Goal: Task Accomplishment & Management: Use online tool/utility

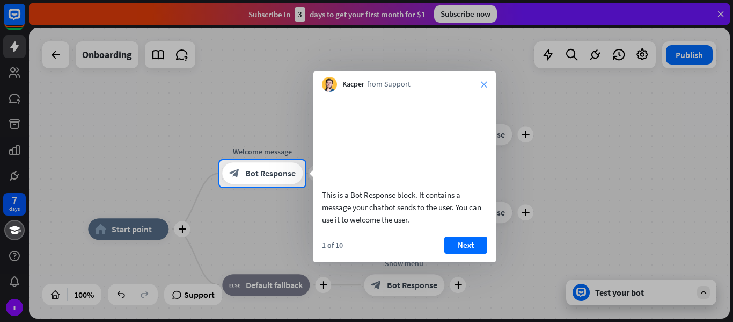
click at [484, 84] on icon "close" at bounding box center [484, 84] width 6 height 6
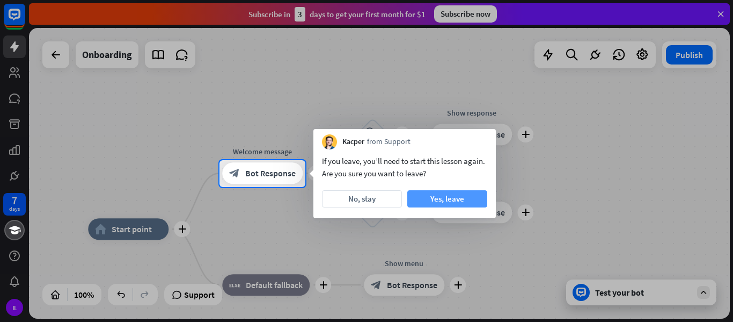
click at [447, 197] on button "Yes, leave" at bounding box center [448, 198] width 80 height 17
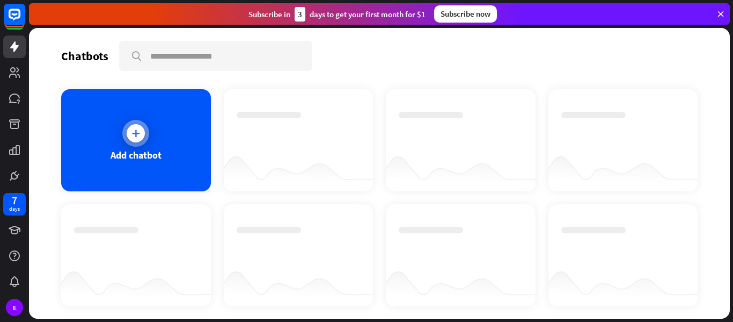
click at [134, 132] on icon at bounding box center [135, 133] width 11 height 11
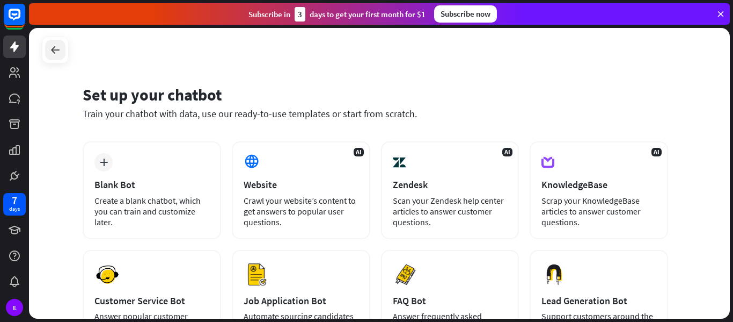
click at [49, 51] on icon at bounding box center [55, 49] width 13 height 13
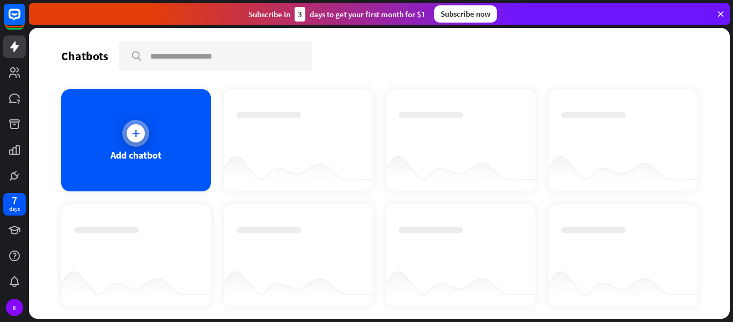
click at [132, 125] on div at bounding box center [136, 133] width 18 height 18
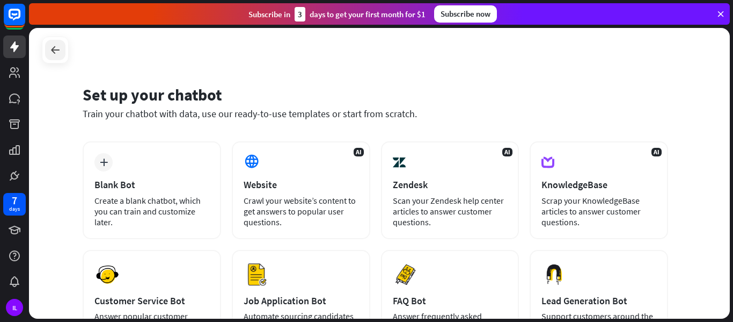
click at [49, 55] on icon at bounding box center [55, 49] width 13 height 13
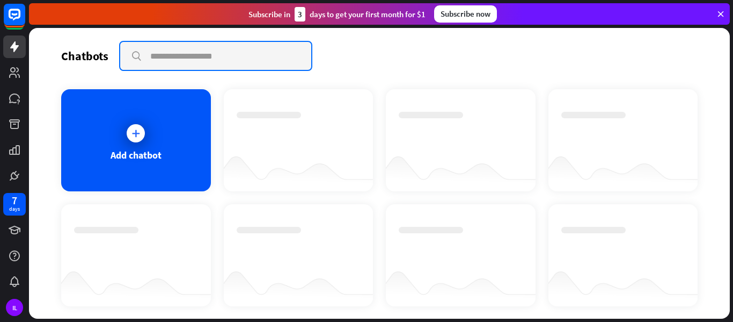
click at [151, 60] on input "text" at bounding box center [215, 56] width 191 height 28
paste input "**********"
type input "**********"
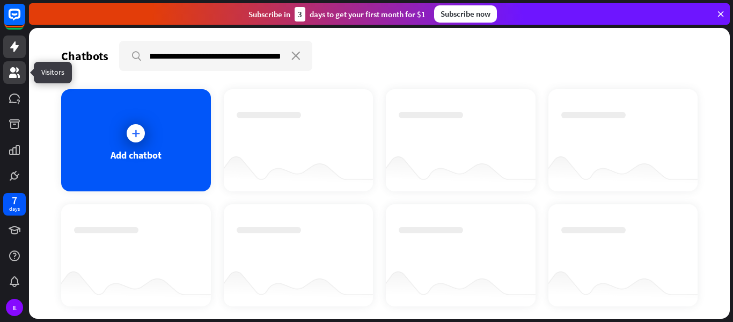
click at [12, 70] on icon at bounding box center [14, 72] width 11 height 11
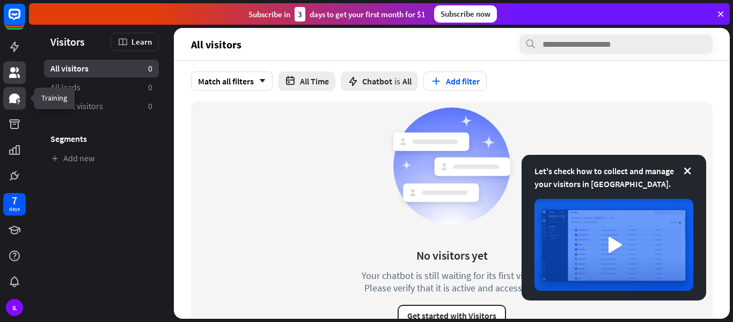
click at [9, 94] on icon at bounding box center [14, 98] width 13 height 13
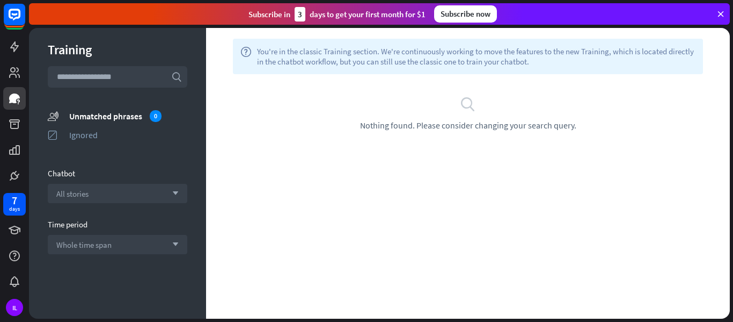
click at [433, 111] on div "search Nothing found. Please consider changing your search query." at bounding box center [468, 113] width 492 height 35
click at [433, 125] on span "Nothing found. Please consider changing your search query." at bounding box center [468, 125] width 216 height 11
click at [473, 104] on icon "search" at bounding box center [468, 104] width 16 height 16
click at [10, 204] on div "7 days" at bounding box center [14, 203] width 11 height 17
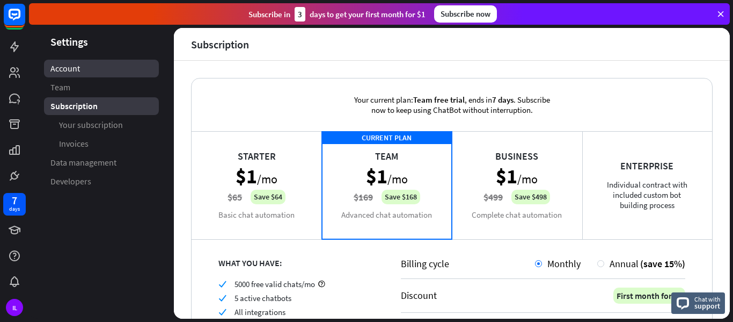
click at [64, 71] on span "Account" at bounding box center [65, 68] width 30 height 11
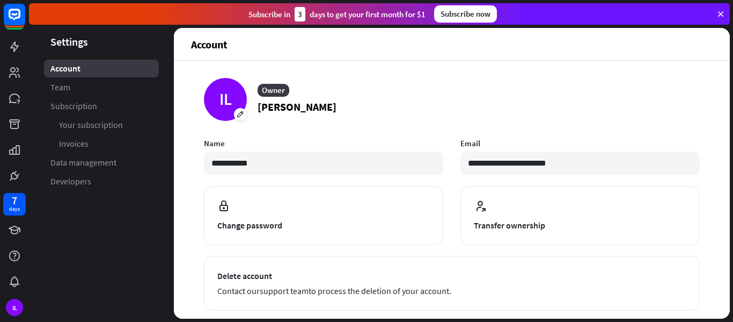
click at [58, 94] on link "Team" at bounding box center [101, 87] width 115 height 18
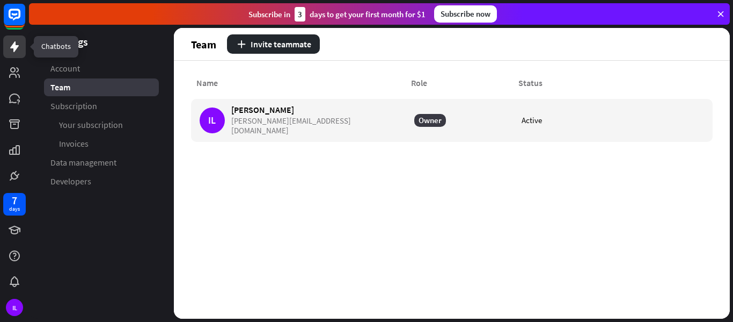
click at [10, 53] on icon at bounding box center [14, 46] width 13 height 13
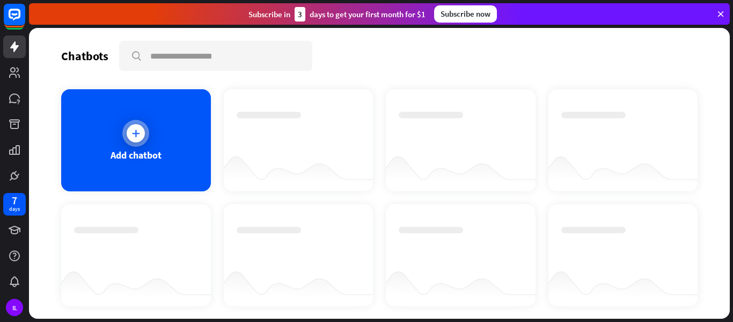
click at [135, 127] on div at bounding box center [136, 133] width 18 height 18
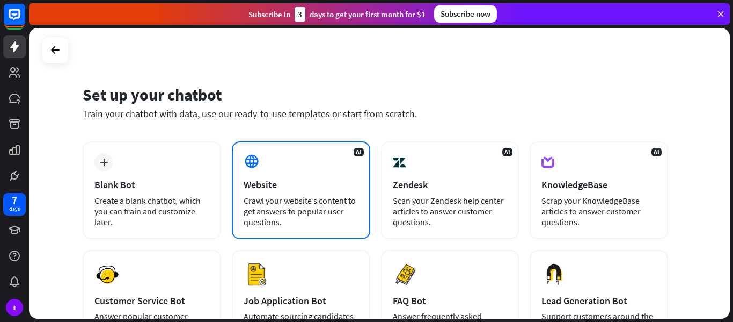
scroll to position [54, 0]
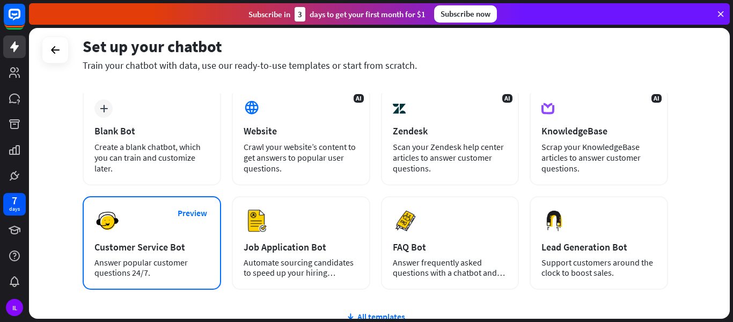
click at [123, 265] on div "Answer popular customer questions 24/7." at bounding box center [152, 267] width 115 height 20
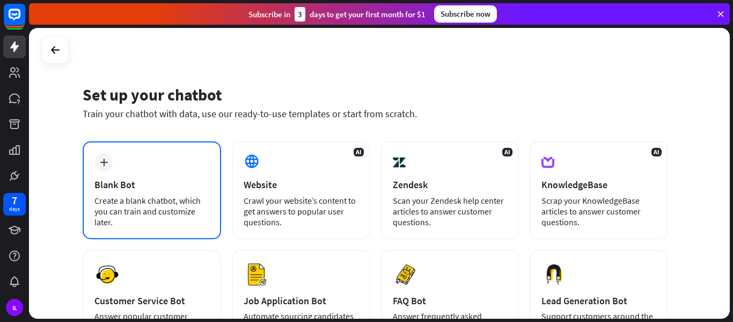
click at [137, 201] on div "Create a blank chatbot, which you can train and customize later." at bounding box center [152, 211] width 115 height 32
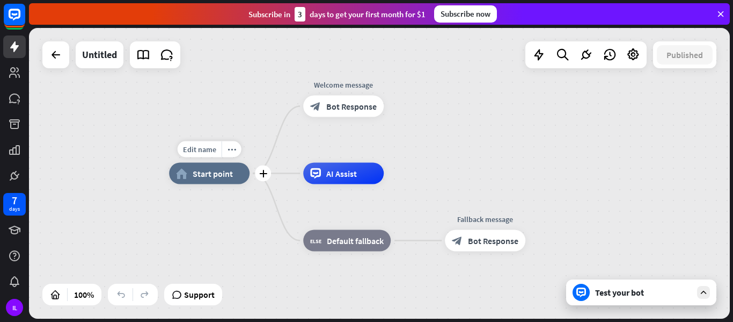
click at [209, 180] on div "home_2 Start point" at bounding box center [209, 173] width 81 height 21
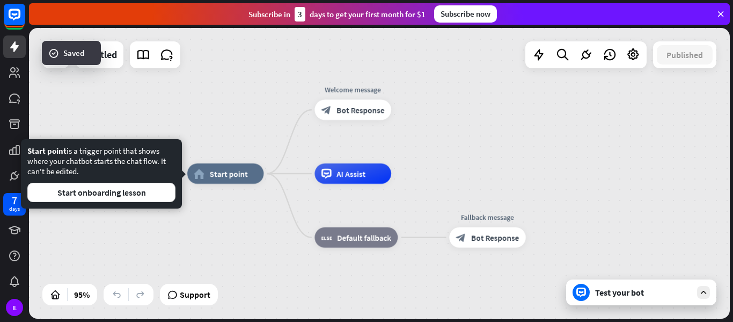
click at [616, 296] on div "Test your bot" at bounding box center [643, 292] width 97 height 11
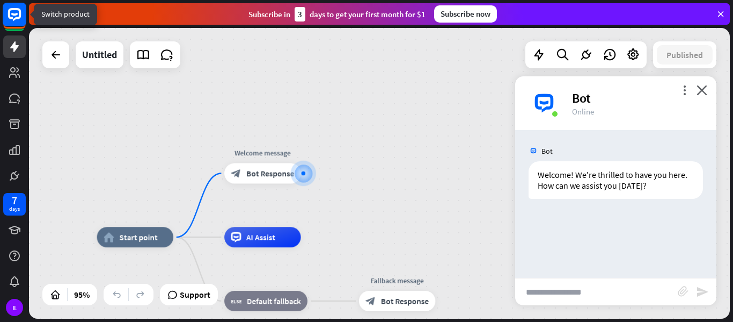
click at [7, 19] on rect at bounding box center [15, 15] width 24 height 24
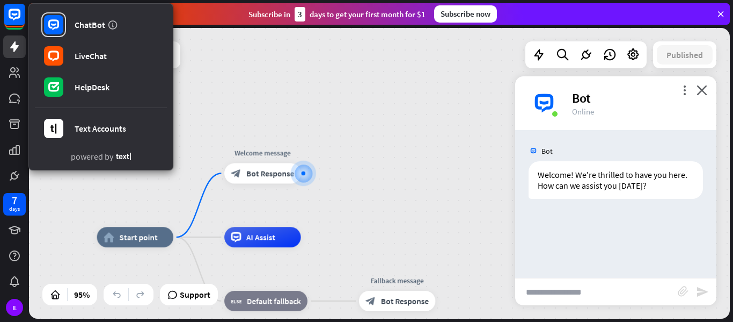
click at [287, 48] on div "home_2 Start point Welcome message block_bot_response Bot Response AI Assist bl…" at bounding box center [379, 173] width 701 height 290
